Goal: Task Accomplishment & Management: Use online tool/utility

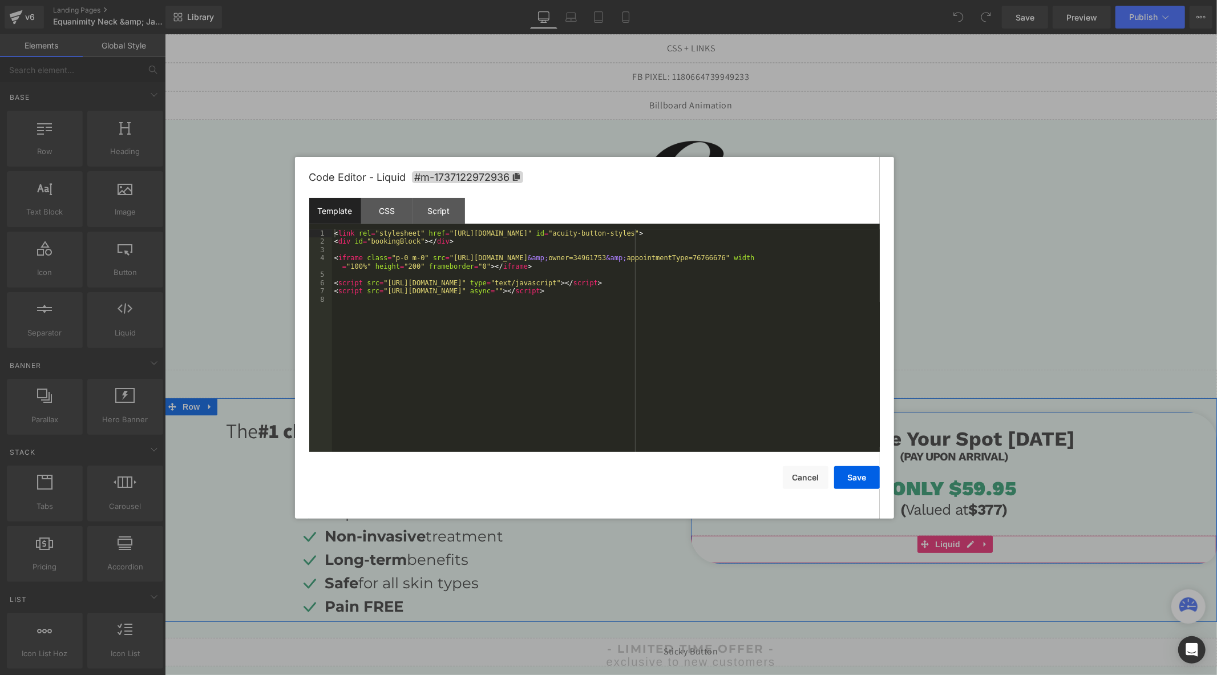
click at [965, 546] on div "Liquid" at bounding box center [953, 548] width 526 height 29
drag, startPoint x: 848, startPoint y: 260, endPoint x: 441, endPoint y: 256, distance: 406.1
click at [441, 256] on div "< link rel = "stylesheet" href = "[URL][DOMAIN_NAME]" id = "acuity-button-style…" at bounding box center [606, 348] width 548 height 239
click at [852, 476] on button "Save" at bounding box center [857, 477] width 46 height 23
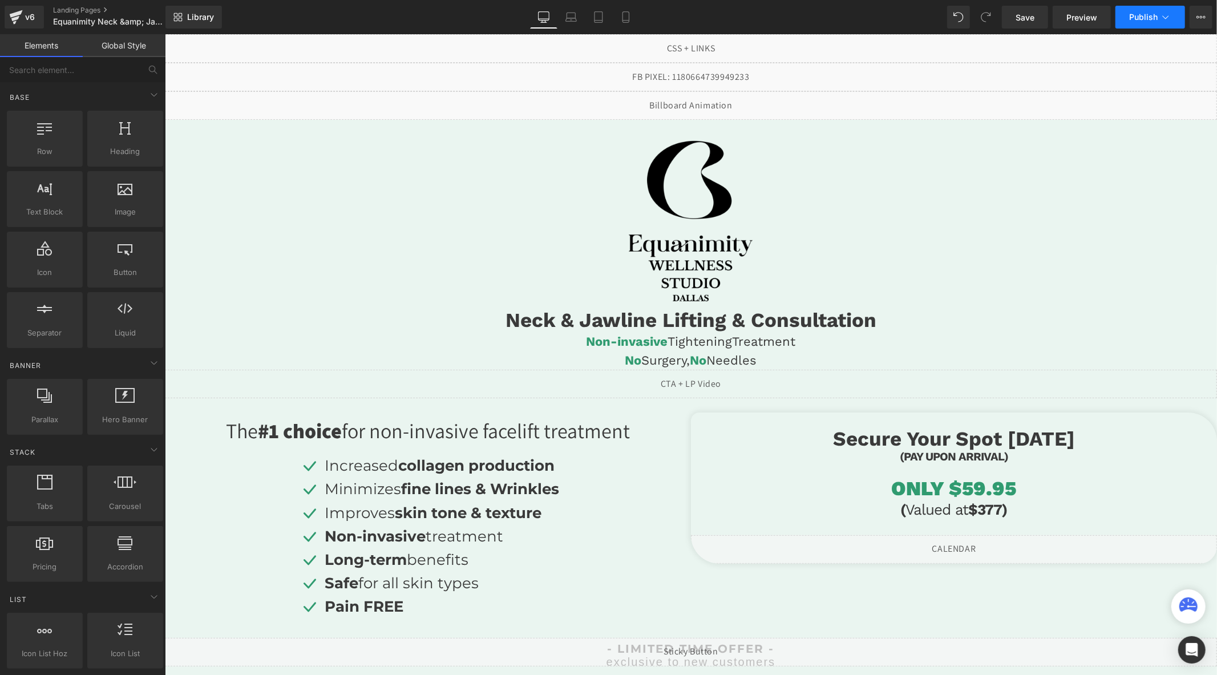
click at [1147, 15] on span "Publish" at bounding box center [1143, 17] width 29 height 9
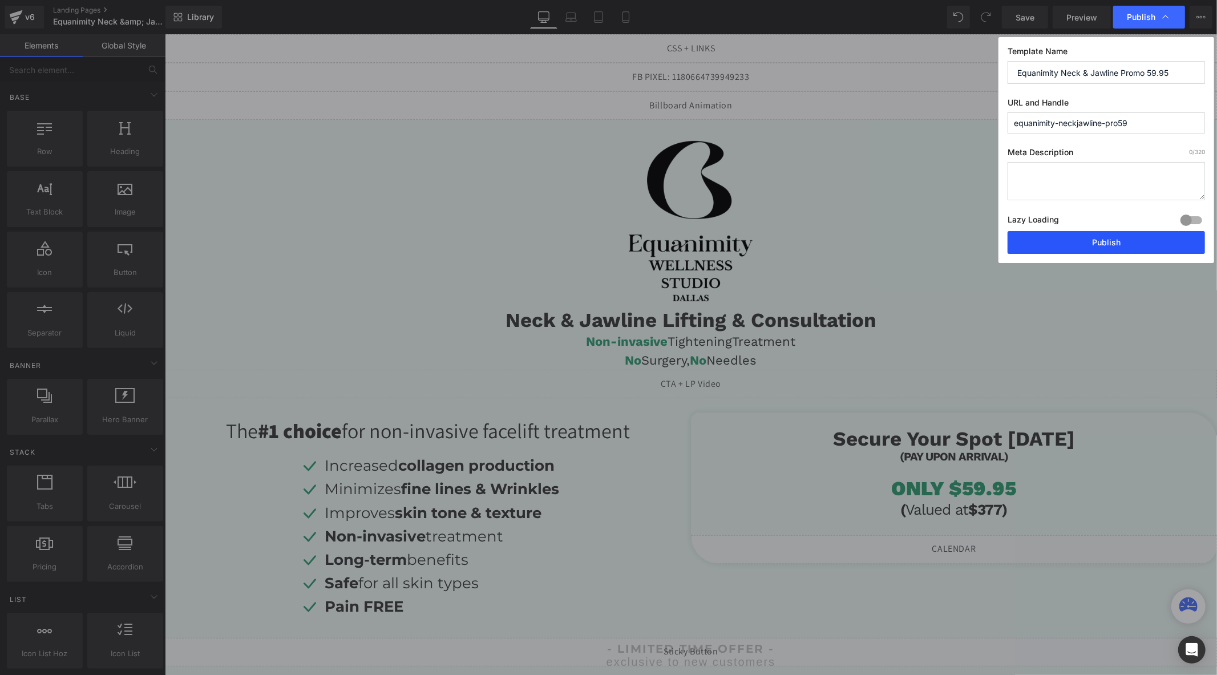
click at [1067, 242] on button "Publish" at bounding box center [1105, 242] width 197 height 23
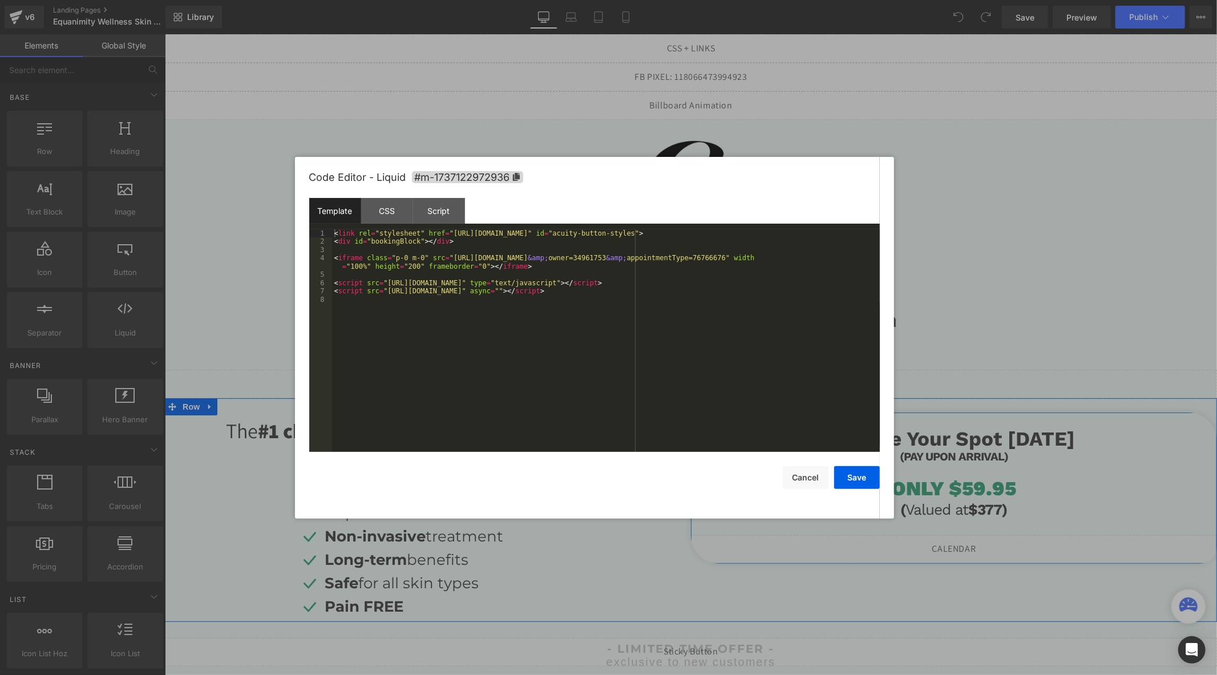
click at [960, 544] on div "Liquid" at bounding box center [953, 548] width 526 height 29
drag, startPoint x: 848, startPoint y: 260, endPoint x: 441, endPoint y: 255, distance: 406.1
click at [441, 255] on div "< link rel = "stylesheet" href = "[URL][DOMAIN_NAME]" id = "acuity-button-style…" at bounding box center [606, 348] width 548 height 239
click at [857, 473] on button "Save" at bounding box center [857, 477] width 46 height 23
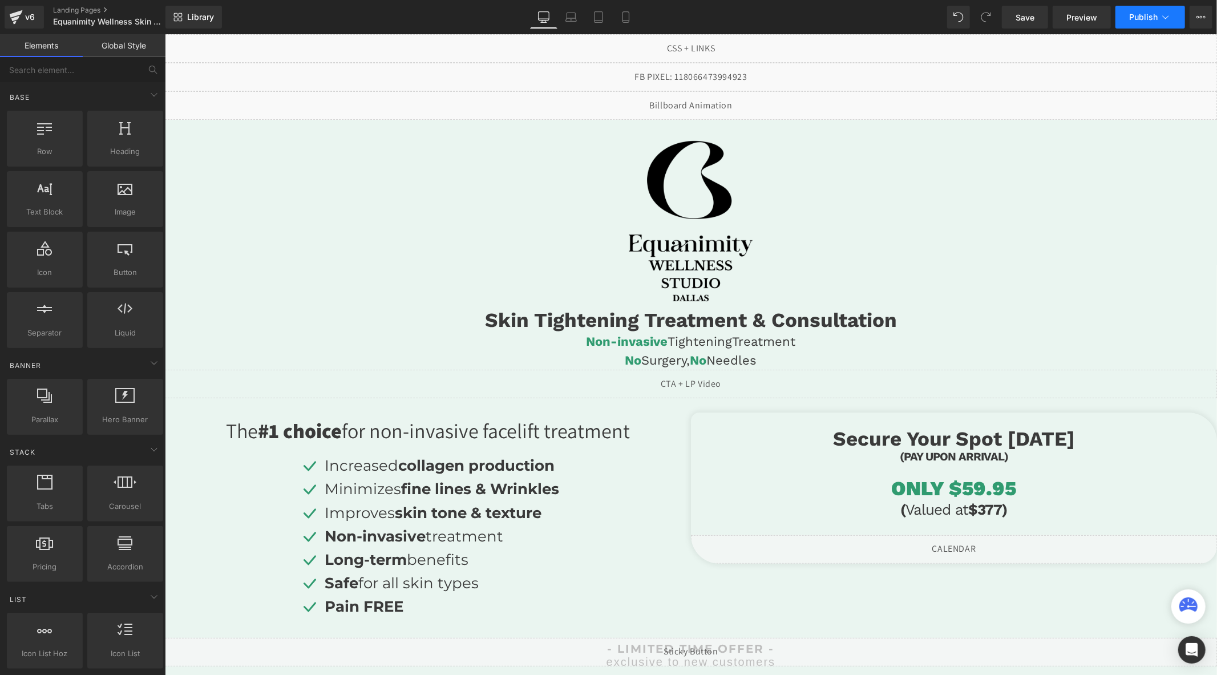
click at [1135, 18] on span "Publish" at bounding box center [1143, 17] width 29 height 9
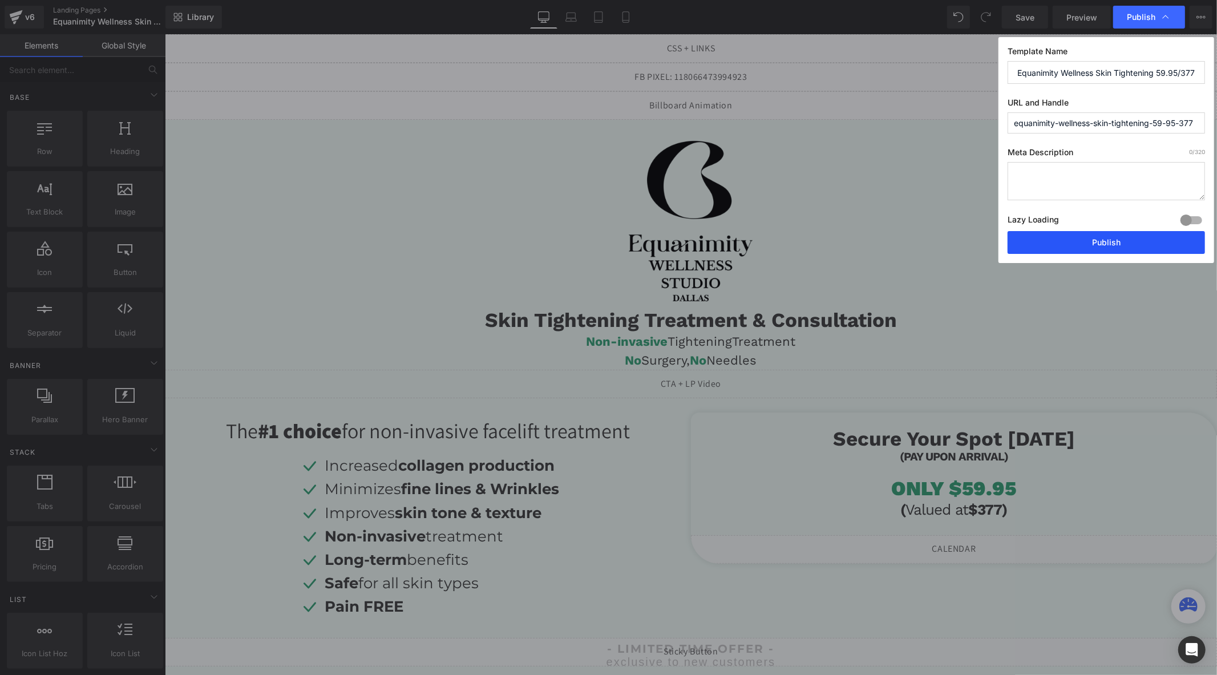
click at [1059, 246] on button "Publish" at bounding box center [1105, 242] width 197 height 23
